Goal: Task Accomplishment & Management: Manage account settings

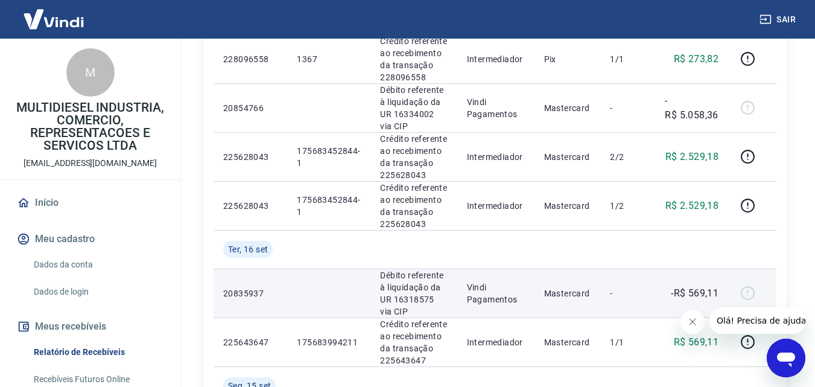
scroll to position [664, 0]
